Goal: Task Accomplishment & Management: Complete application form

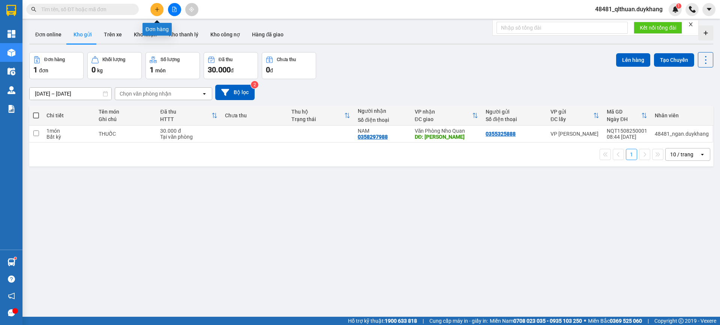
click at [157, 11] on icon "plus" at bounding box center [157, 9] width 5 height 5
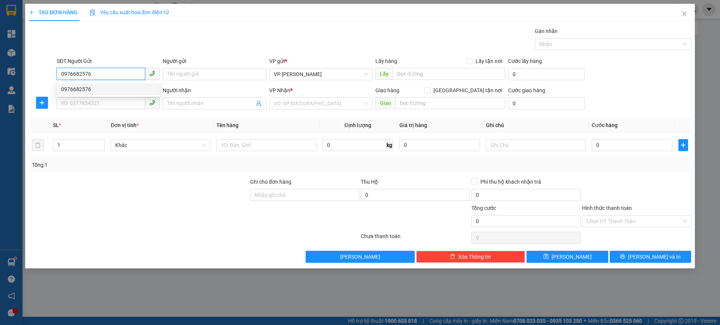
click at [125, 93] on div "0976682576" at bounding box center [108, 89] width 94 height 8
type input "0976682576"
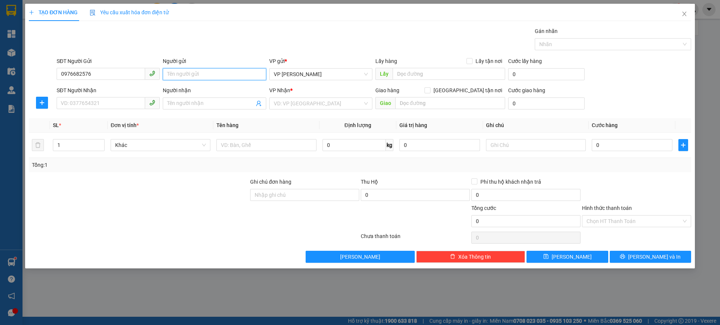
click at [219, 76] on input "Người gửi" at bounding box center [214, 74] width 103 height 12
type input "hoạch"
click at [141, 101] on input "SĐT Người Nhận" at bounding box center [101, 103] width 89 height 12
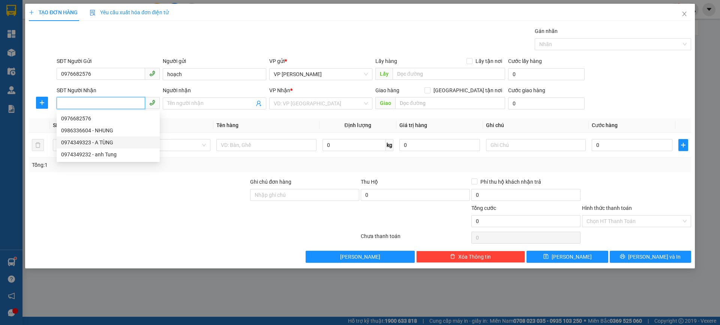
click at [120, 143] on div "0974349323 - A TÙNG" at bounding box center [108, 142] width 94 height 8
type input "0974349323"
type input "A TÙNG"
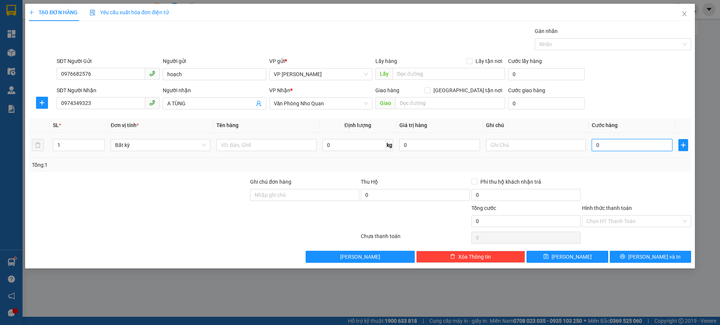
click at [632, 147] on input "0" at bounding box center [632, 145] width 81 height 12
type input "5"
type input "50"
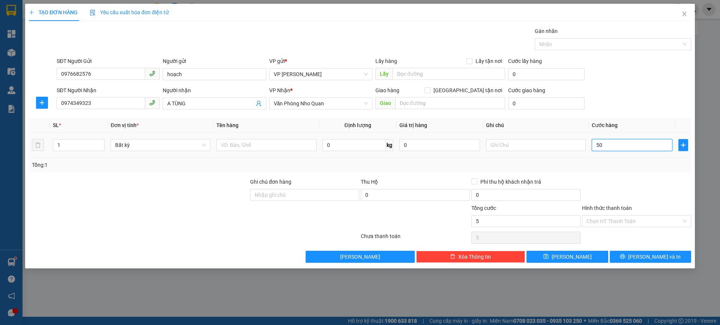
type input "50"
type input "50.000"
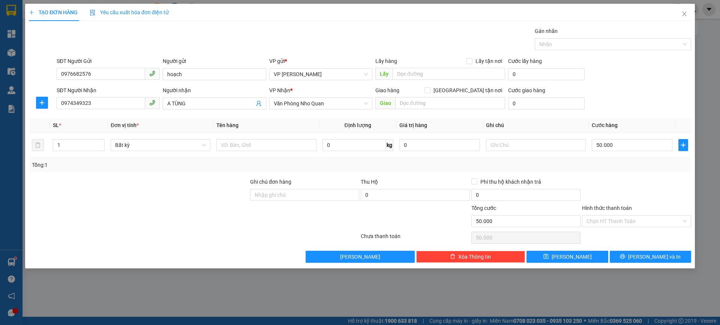
click at [624, 171] on div "Tổng: 1" at bounding box center [360, 165] width 663 height 14
click at [621, 219] on input "Hình thức thanh toán" at bounding box center [634, 221] width 95 height 11
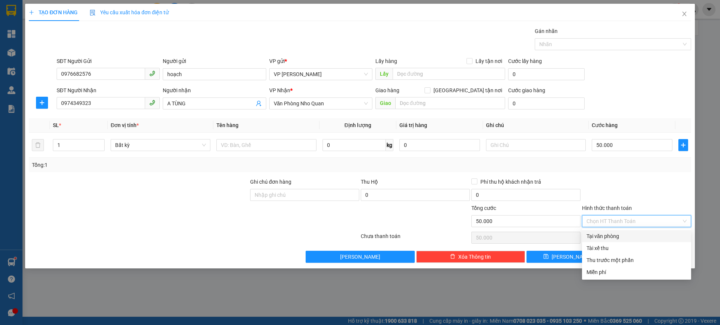
click at [635, 173] on div "Transit Pickup Surcharge Ids Transit Deliver Surcharge Ids Transit Deliver Surc…" at bounding box center [360, 145] width 663 height 236
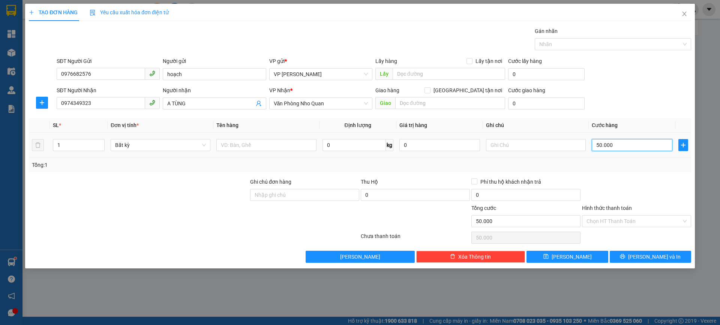
click at [627, 145] on input "50.000" at bounding box center [632, 145] width 81 height 12
click at [619, 186] on div at bounding box center [636, 191] width 111 height 26
click at [636, 256] on button "[PERSON_NAME] và In" at bounding box center [650, 257] width 81 height 12
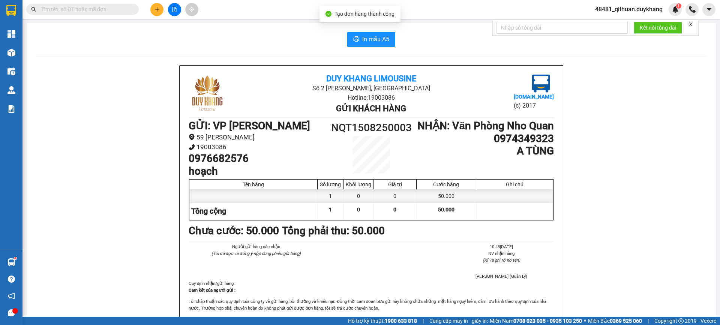
scroll to position [38, 0]
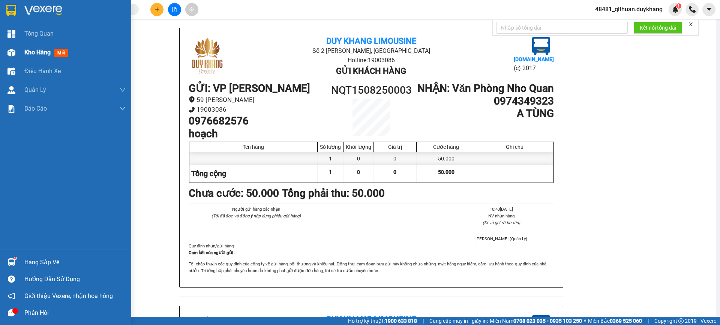
click at [15, 49] on img at bounding box center [12, 53] width 8 height 8
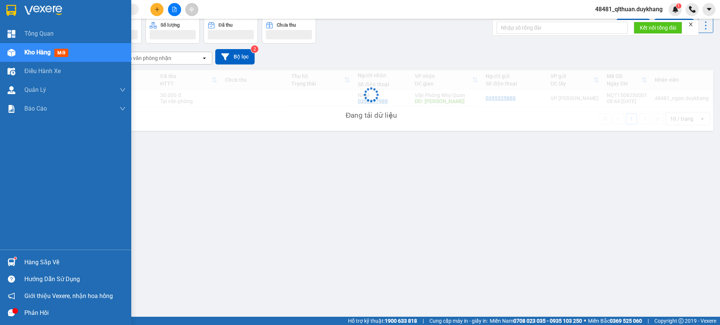
scroll to position [35, 0]
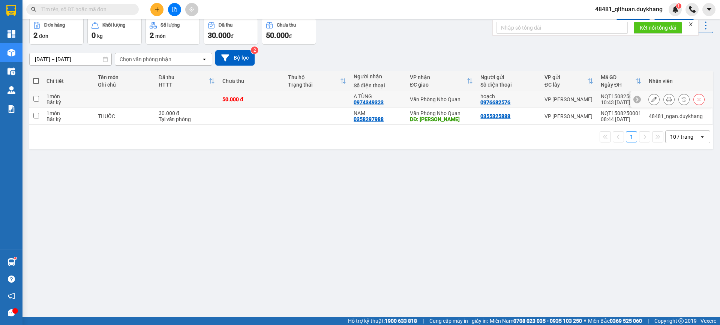
click at [652, 98] on icon at bounding box center [654, 99] width 5 height 5
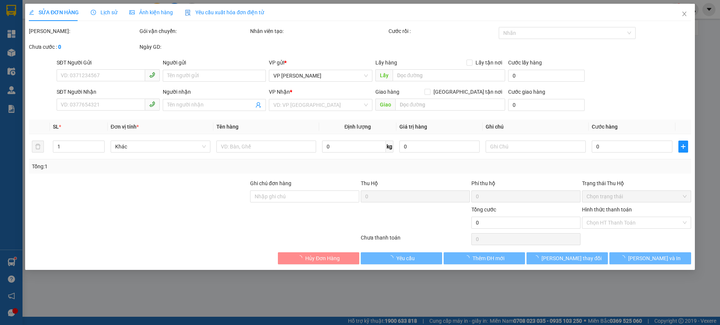
type input "0976682576"
type input "hoạch"
type input "0974349323"
type input "A TÙNG"
type input "50.000"
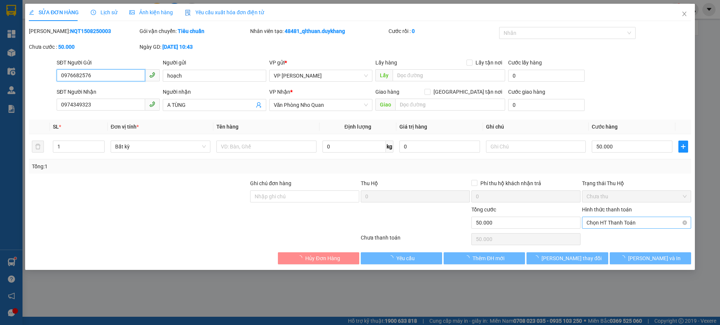
click at [639, 224] on span "Chọn HT Thanh Toán" at bounding box center [637, 222] width 100 height 11
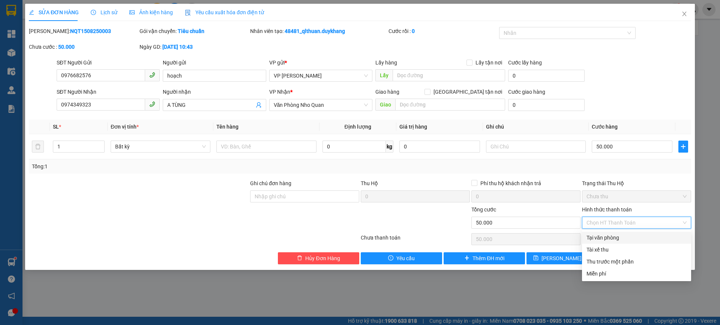
click at [593, 239] on div "Tại văn phòng" at bounding box center [637, 238] width 100 height 8
type input "0"
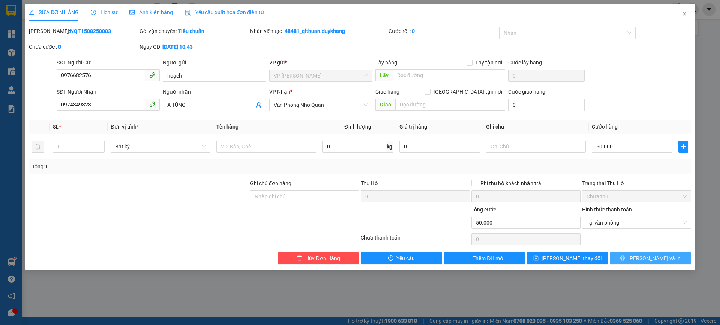
click at [645, 257] on span "[PERSON_NAME] và In" at bounding box center [654, 258] width 53 height 8
